Goal: Information Seeking & Learning: Find specific fact

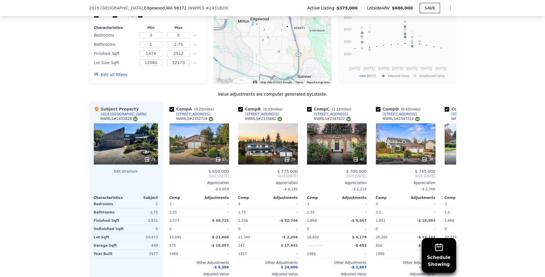
scroll to position [607, 0]
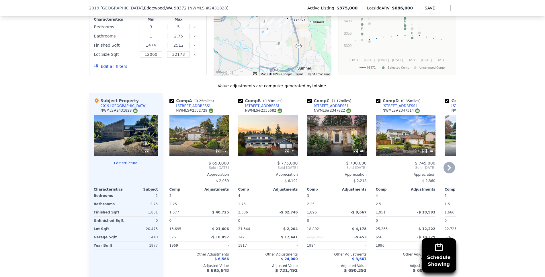
click at [262, 137] on div "39" at bounding box center [268, 135] width 60 height 41
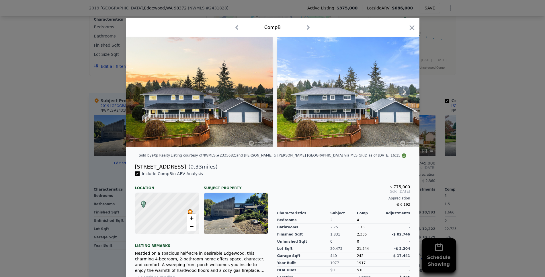
click at [401, 94] on icon at bounding box center [404, 91] width 11 height 11
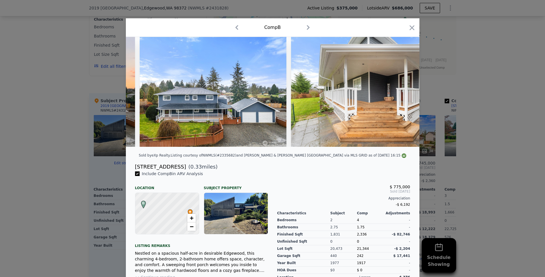
click at [401, 94] on img at bounding box center [373, 92] width 165 height 110
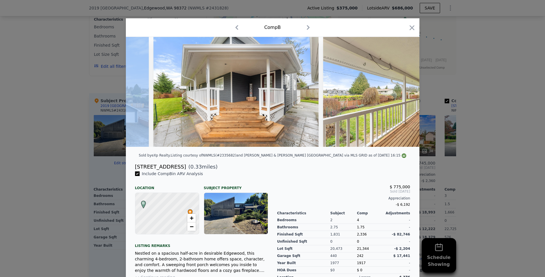
click at [401, 94] on img at bounding box center [405, 92] width 165 height 110
click at [401, 94] on icon at bounding box center [404, 91] width 11 height 11
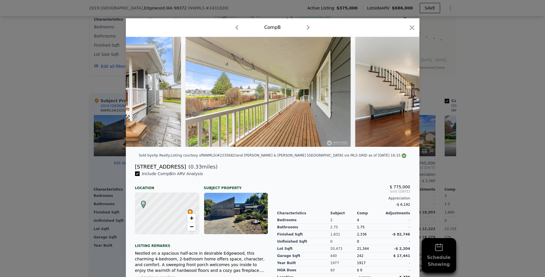
click at [401, 94] on div at bounding box center [273, 92] width 294 height 110
click at [401, 94] on icon at bounding box center [404, 91] width 11 height 11
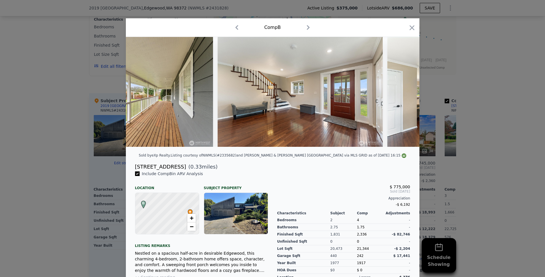
click at [401, 93] on img at bounding box center [469, 92] width 165 height 110
click at [401, 93] on icon at bounding box center [404, 91] width 11 height 11
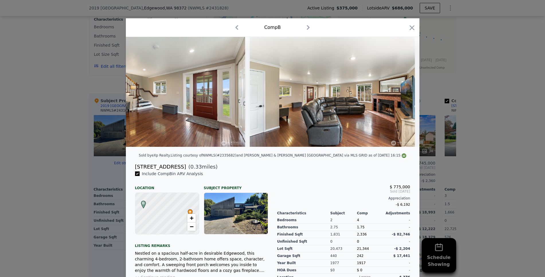
click at [401, 93] on img at bounding box center [332, 92] width 165 height 110
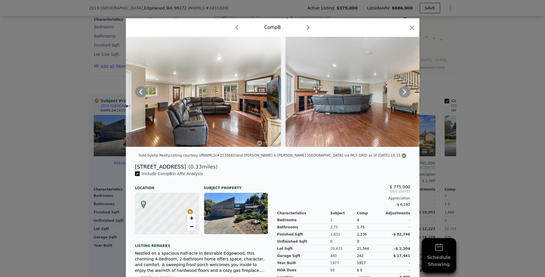
click at [401, 93] on img at bounding box center [368, 92] width 165 height 110
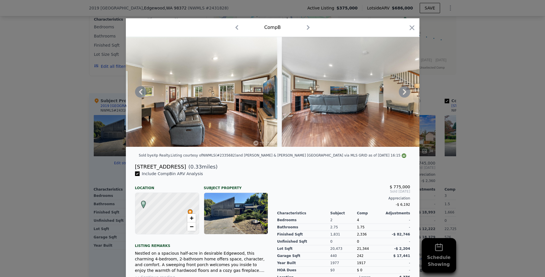
click at [401, 93] on div at bounding box center [273, 92] width 294 height 110
click at [401, 93] on icon at bounding box center [404, 91] width 11 height 11
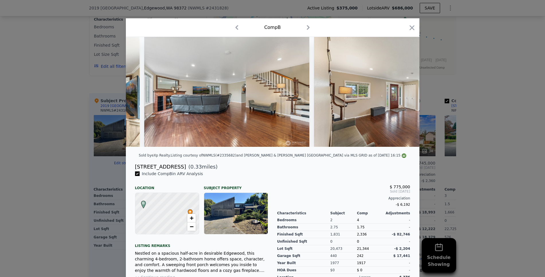
click at [401, 93] on img at bounding box center [396, 92] width 165 height 110
click at [401, 93] on icon at bounding box center [404, 91] width 11 height 11
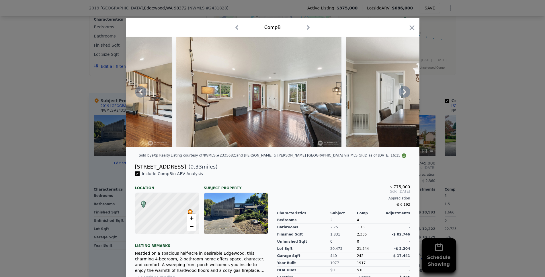
click at [401, 93] on icon at bounding box center [404, 91] width 11 height 11
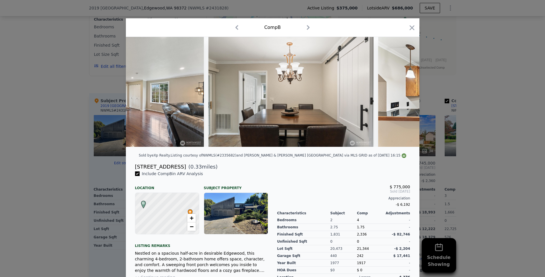
click at [401, 93] on div at bounding box center [273, 92] width 294 height 110
click at [401, 93] on icon at bounding box center [404, 91] width 11 height 11
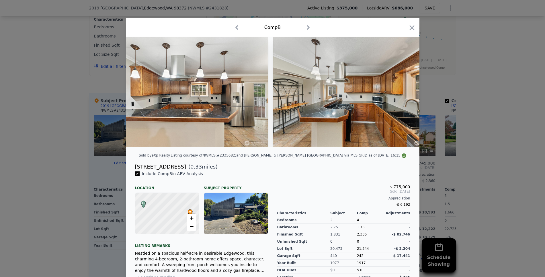
click at [401, 93] on img at bounding box center [355, 92] width 165 height 110
click at [401, 93] on icon at bounding box center [404, 91] width 11 height 11
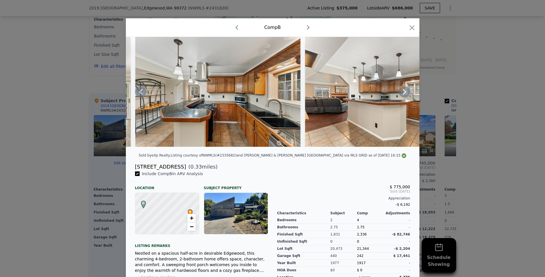
click at [401, 93] on icon at bounding box center [404, 91] width 11 height 11
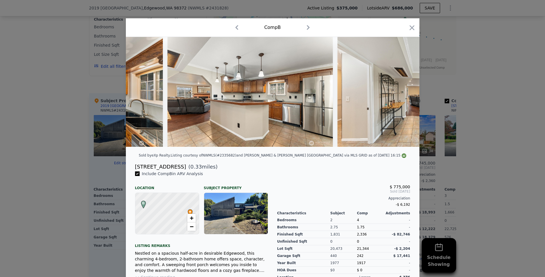
click at [401, 93] on img at bounding box center [419, 92] width 165 height 110
click at [401, 93] on icon at bounding box center [404, 91] width 11 height 11
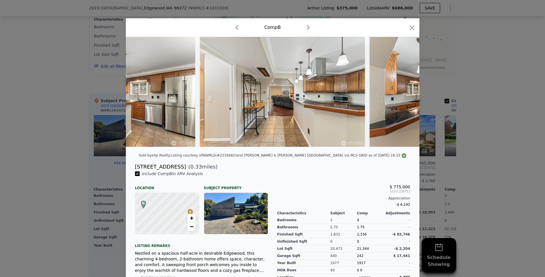
click at [401, 93] on img at bounding box center [451, 92] width 165 height 110
click at [401, 93] on icon at bounding box center [404, 91] width 11 height 11
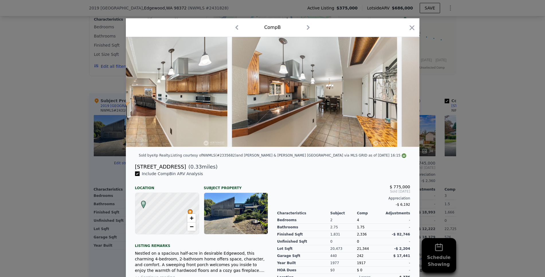
click at [402, 93] on img at bounding box center [484, 92] width 165 height 110
click at [401, 93] on div at bounding box center [273, 92] width 294 height 110
click at [401, 93] on icon at bounding box center [404, 91] width 11 height 11
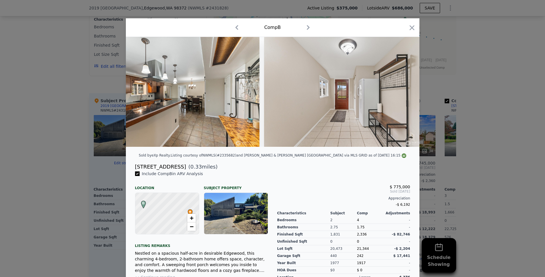
click at [401, 93] on img at bounding box center [346, 92] width 165 height 110
click at [401, 93] on div at bounding box center [273, 92] width 294 height 110
click at [401, 93] on icon at bounding box center [404, 91] width 11 height 11
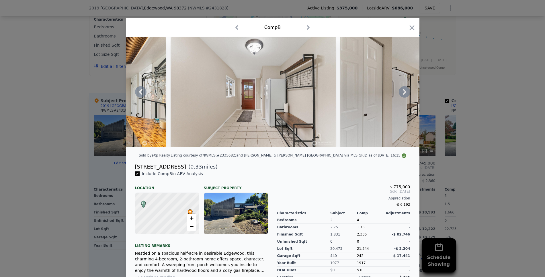
click at [401, 93] on img at bounding box center [422, 92] width 165 height 110
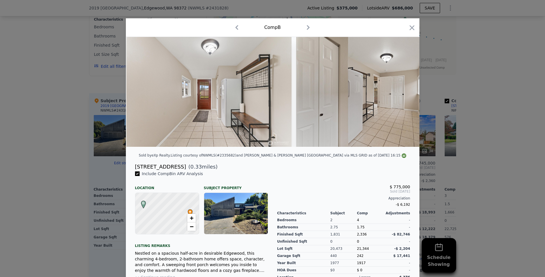
click at [401, 93] on img at bounding box center [378, 92] width 165 height 110
click at [401, 93] on div at bounding box center [273, 92] width 294 height 110
click at [401, 93] on icon at bounding box center [404, 91] width 11 height 11
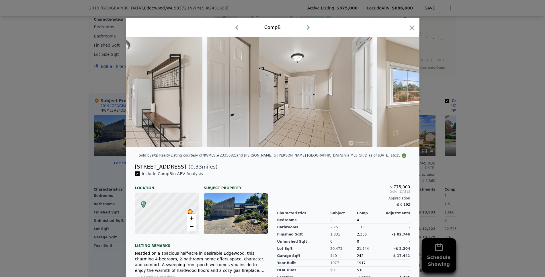
click at [401, 93] on img at bounding box center [459, 92] width 165 height 110
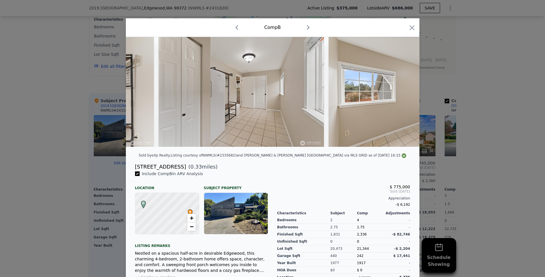
click at [401, 93] on img at bounding box center [410, 92] width 165 height 110
click at [401, 93] on div at bounding box center [273, 92] width 294 height 110
click at [401, 93] on icon at bounding box center [404, 91] width 11 height 11
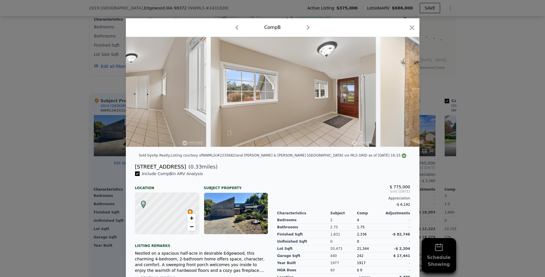
scroll to position [0, 2614]
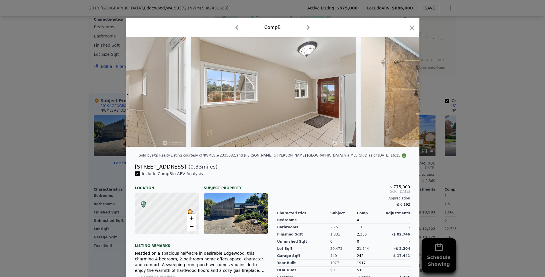
click at [401, 93] on img at bounding box center [443, 92] width 165 height 110
click at [399, 95] on icon at bounding box center [404, 91] width 11 height 11
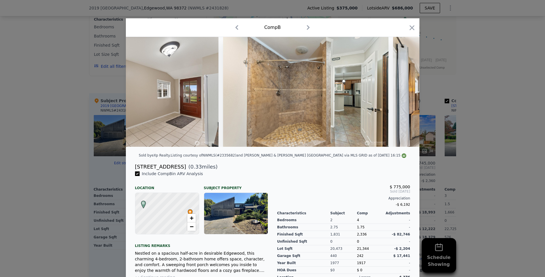
click at [398, 95] on img at bounding box center [475, 92] width 165 height 110
click at [399, 95] on icon at bounding box center [404, 91] width 11 height 11
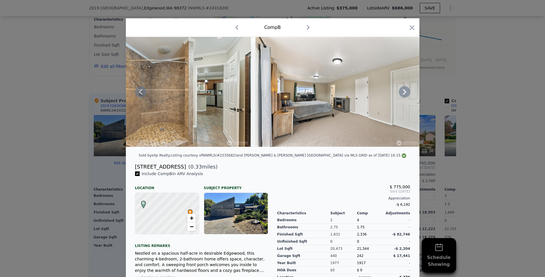
click at [399, 95] on div at bounding box center [273, 92] width 294 height 110
click at [400, 95] on icon at bounding box center [404, 91] width 11 height 11
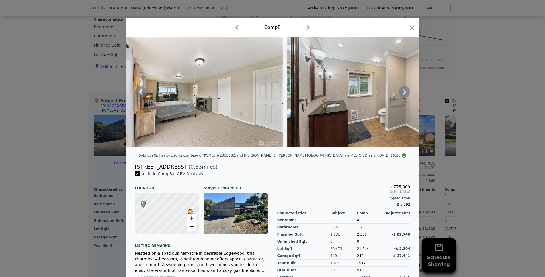
click at [400, 95] on icon at bounding box center [404, 91] width 11 height 11
click at [400, 95] on img at bounding box center [369, 92] width 165 height 110
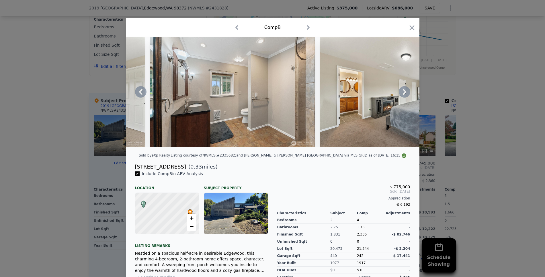
click at [401, 95] on icon at bounding box center [404, 91] width 11 height 11
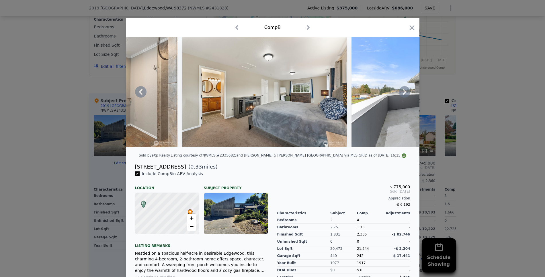
click at [401, 95] on icon at bounding box center [404, 91] width 11 height 11
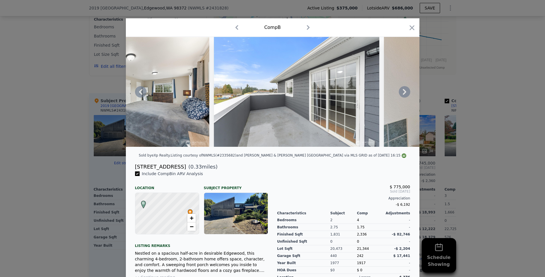
click at [401, 95] on icon at bounding box center [404, 91] width 11 height 11
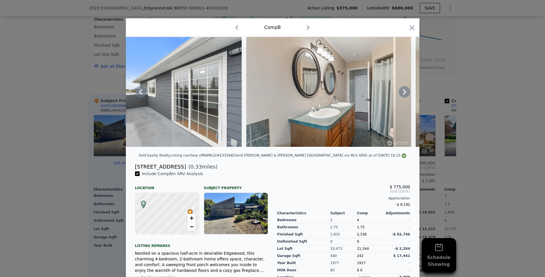
click at [402, 95] on div at bounding box center [273, 92] width 294 height 110
click at [402, 95] on icon at bounding box center [404, 91] width 11 height 11
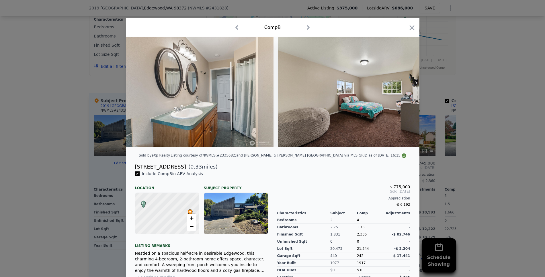
scroll to position [0, 3853]
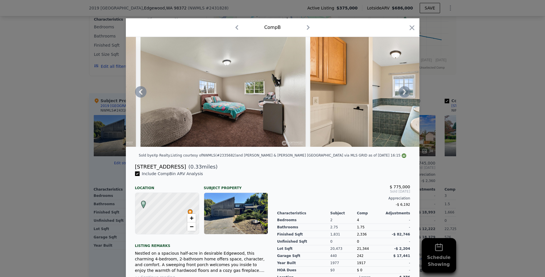
click at [402, 95] on icon at bounding box center [404, 91] width 11 height 11
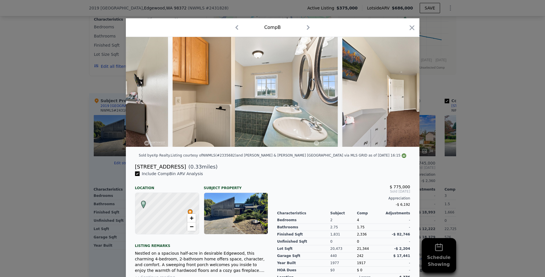
scroll to position [0, 4128]
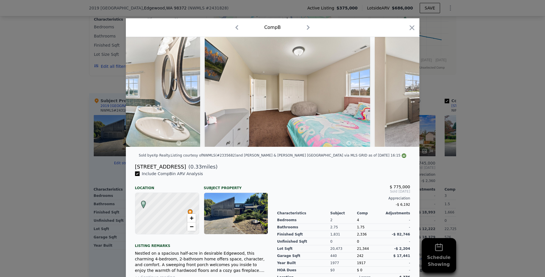
click at [402, 95] on div at bounding box center [273, 92] width 294 height 110
click at [402, 95] on icon at bounding box center [404, 91] width 11 height 11
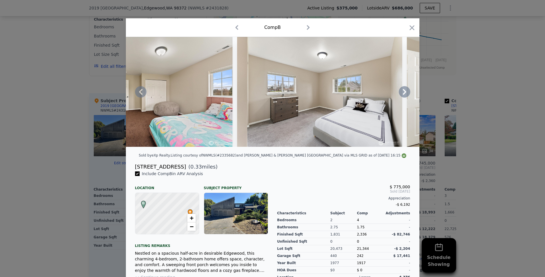
click at [402, 95] on icon at bounding box center [404, 91] width 11 height 11
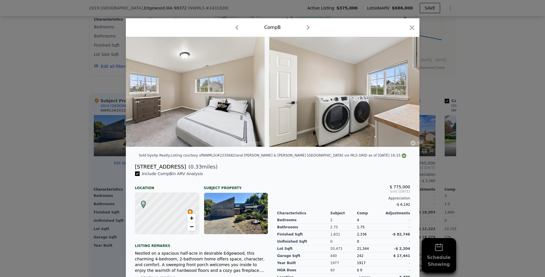
click at [402, 95] on div at bounding box center [273, 92] width 294 height 110
click at [403, 95] on icon at bounding box center [404, 92] width 3 height 6
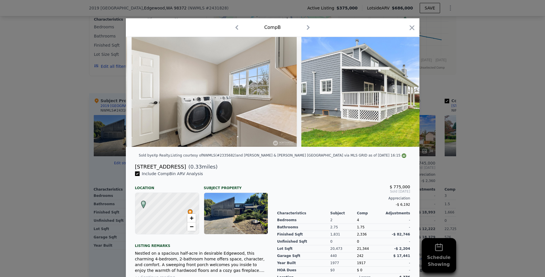
click at [402, 95] on div at bounding box center [273, 92] width 294 height 110
click at [403, 95] on icon at bounding box center [404, 92] width 3 height 6
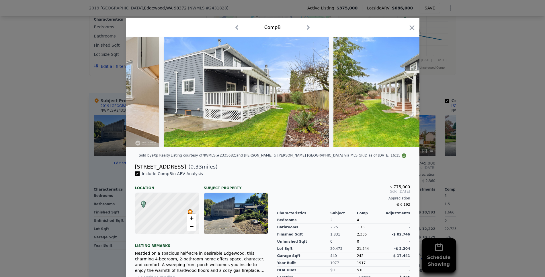
click at [402, 95] on div at bounding box center [273, 92] width 294 height 110
click at [403, 95] on icon at bounding box center [404, 92] width 3 height 6
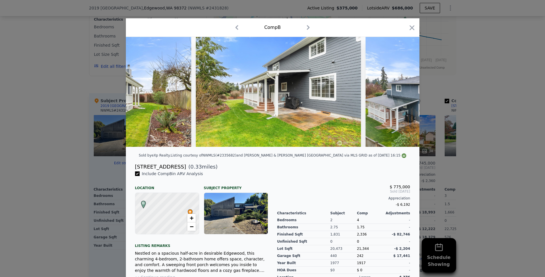
click at [402, 95] on img at bounding box center [438, 92] width 147 height 110
click at [403, 95] on icon at bounding box center [404, 92] width 3 height 6
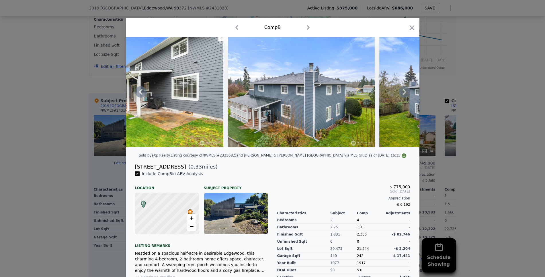
click at [403, 95] on icon at bounding box center [404, 92] width 3 height 6
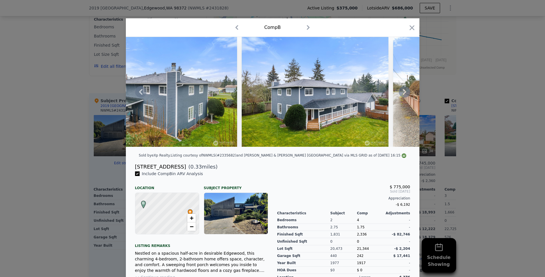
click at [403, 95] on icon at bounding box center [404, 92] width 3 height 6
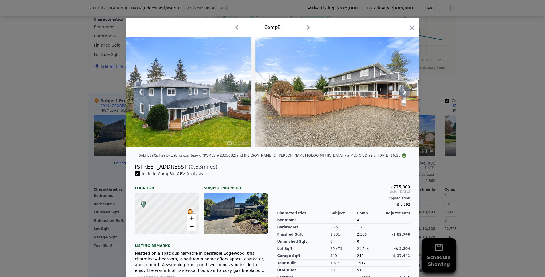
click at [402, 95] on div at bounding box center [273, 92] width 294 height 110
click at [403, 95] on icon at bounding box center [404, 92] width 3 height 6
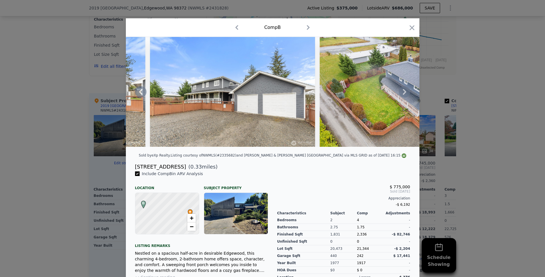
click at [403, 95] on icon at bounding box center [404, 92] width 3 height 6
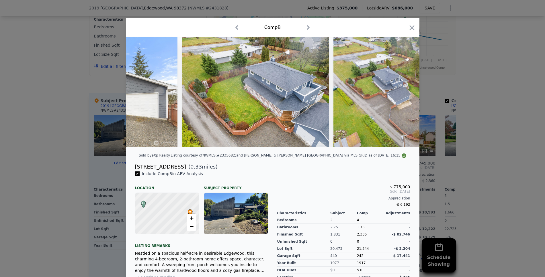
click at [402, 95] on img at bounding box center [406, 92] width 147 height 110
click at [403, 95] on icon at bounding box center [404, 92] width 3 height 6
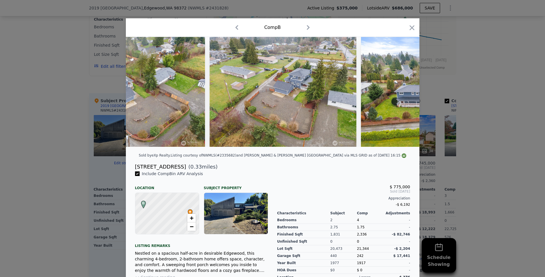
click at [402, 95] on div at bounding box center [273, 92] width 294 height 110
click at [403, 95] on icon at bounding box center [404, 92] width 3 height 6
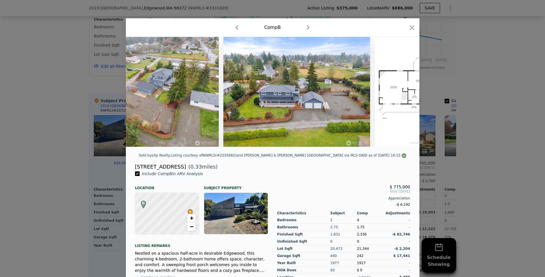
scroll to position [0, 6156]
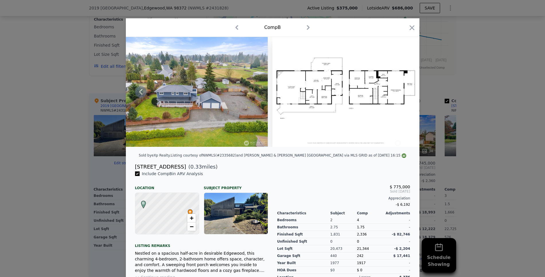
click at [402, 95] on img at bounding box center [345, 92] width 147 height 110
click at [410, 28] on icon "button" at bounding box center [411, 27] width 5 height 5
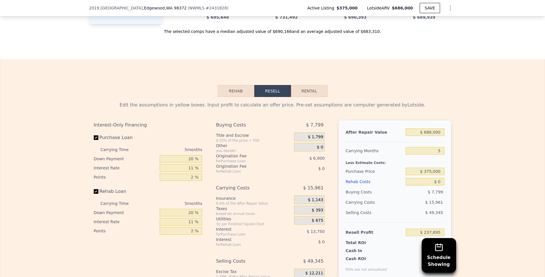
scroll to position [658, 0]
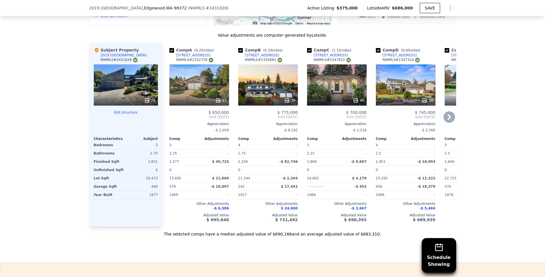
click at [448, 123] on icon at bounding box center [448, 117] width 11 height 11
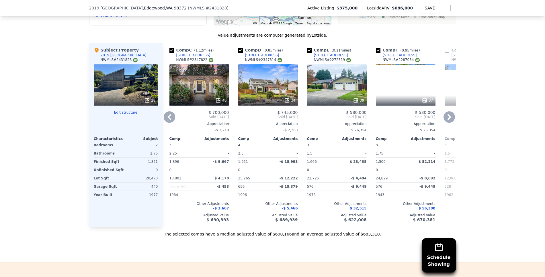
click at [169, 123] on icon at bounding box center [169, 117] width 11 height 11
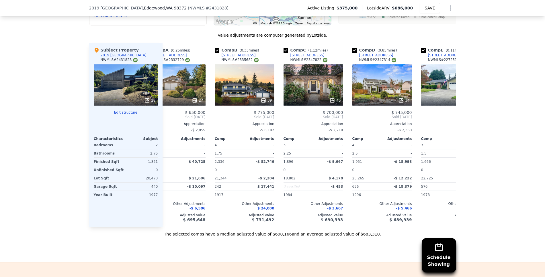
scroll to position [0, 0]
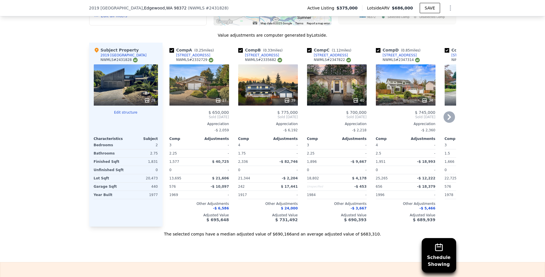
click at [169, 125] on div "$ 650,000 Sold [DATE] Appreciation -$ 2,059 Comp Adjustments 3 - 2.25 - 1,577 $…" at bounding box center [199, 166] width 60 height 112
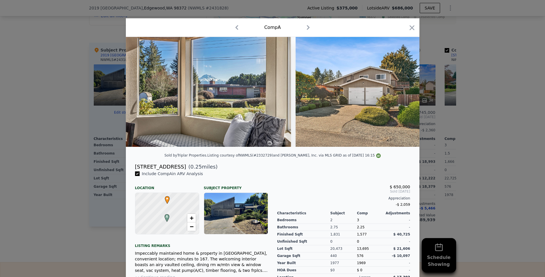
click at [72, 84] on div at bounding box center [272, 138] width 545 height 277
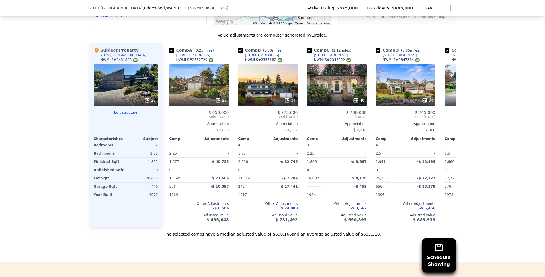
click at [96, 45] on div "Value adjustments are computer generated by Lotside . Subject Property 2019 [GE…" at bounding box center [272, 134] width 367 height 205
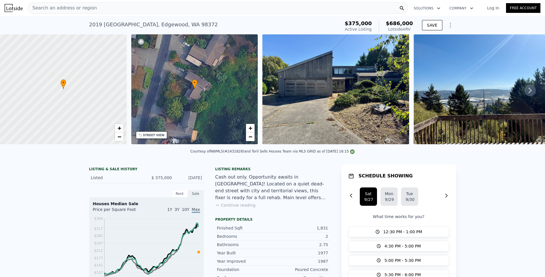
scroll to position [1, 0]
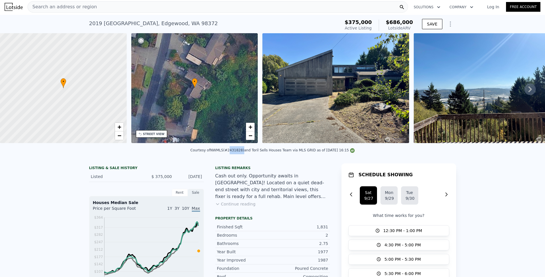
drag, startPoint x: 239, startPoint y: 155, endPoint x: 225, endPoint y: 157, distance: 14.2
click at [225, 157] on div "Courtesy of NWMLS (#2431828) and Toril Sells Houses Team via MLS GRID as of [DA…" at bounding box center [272, 152] width 545 height 14
copy div "2431828"
